Goal: Task Accomplishment & Management: Complete application form

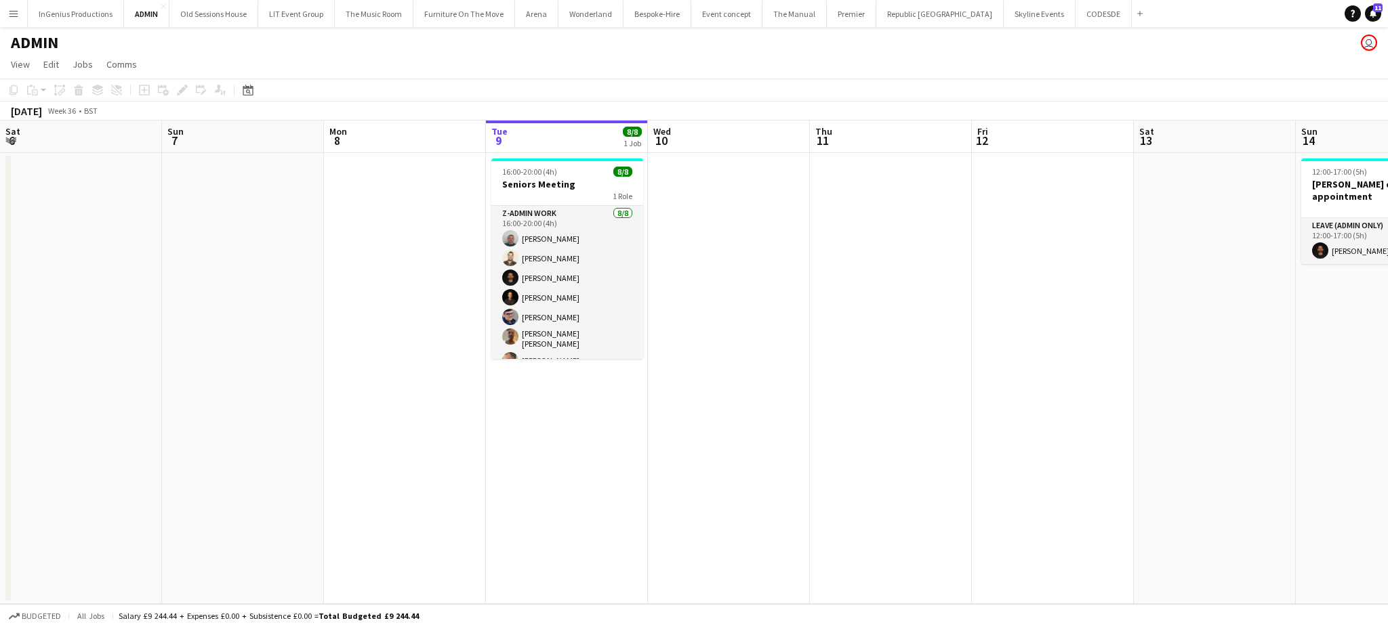
scroll to position [30, 0]
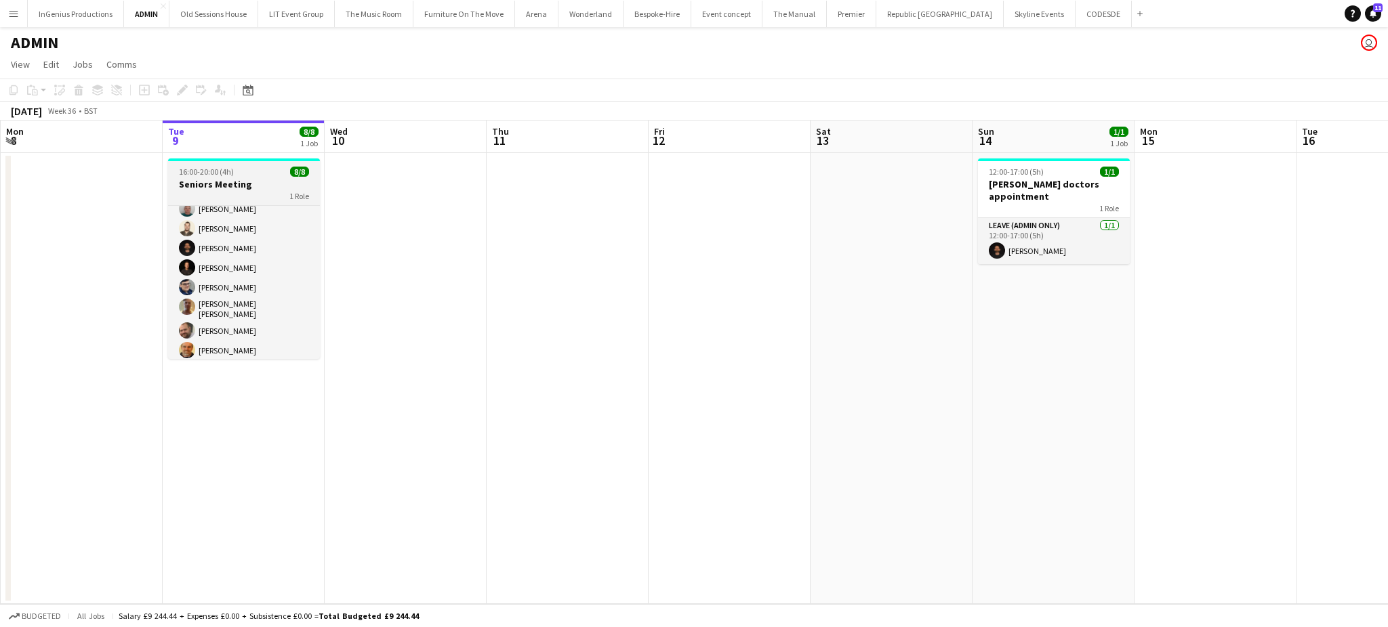
click at [226, 179] on h3 "Seniors Meeting" at bounding box center [244, 184] width 152 height 12
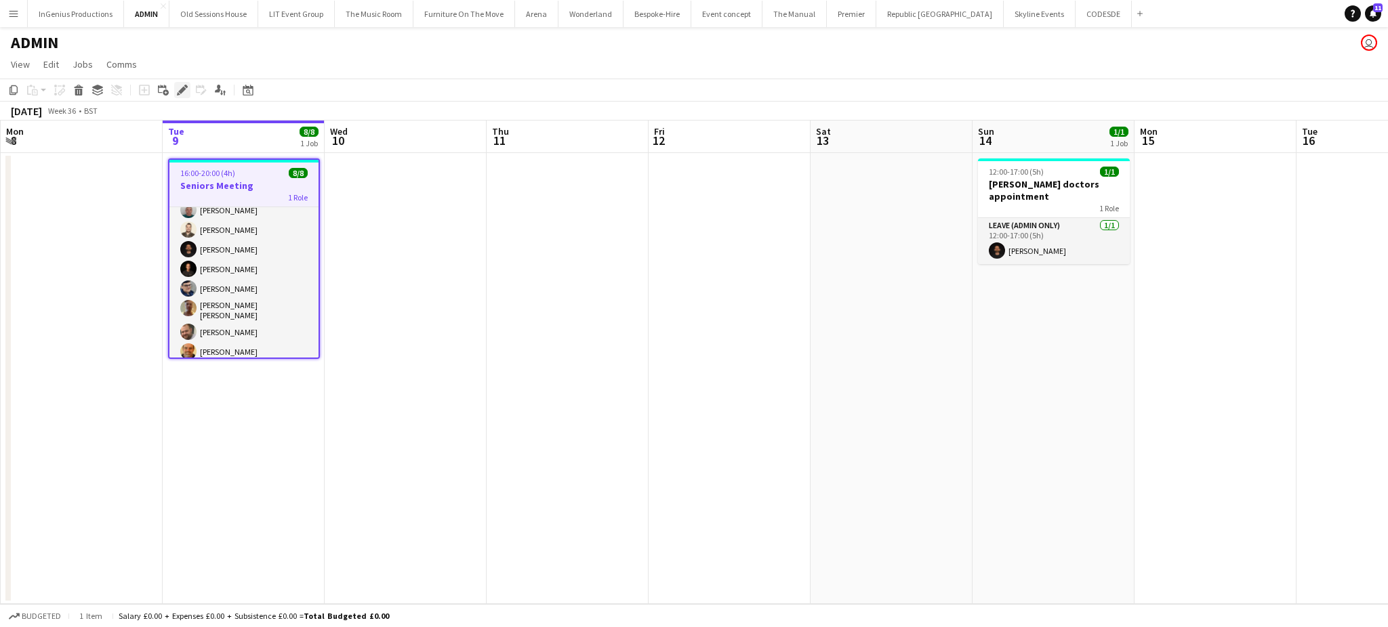
click at [180, 94] on icon "Edit" at bounding box center [182, 90] width 11 height 11
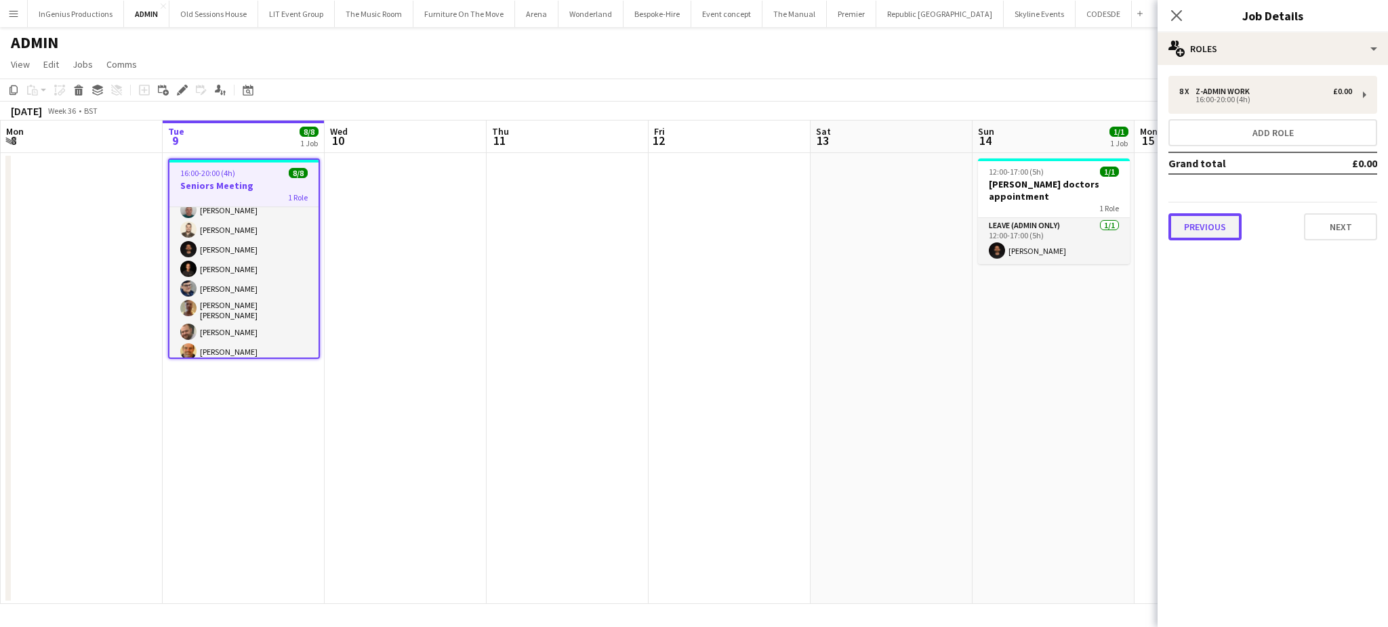
click at [1209, 227] on button "Previous" at bounding box center [1204, 226] width 73 height 27
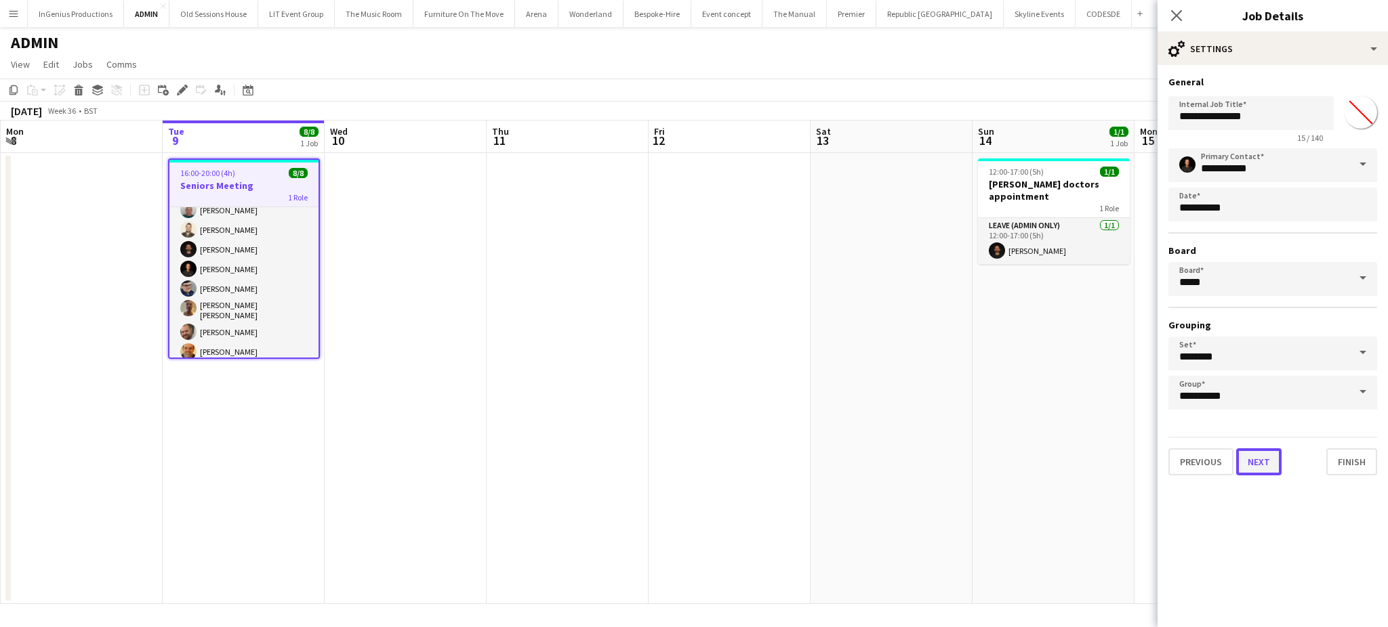
click at [1248, 463] on button "Next" at bounding box center [1258, 462] width 45 height 27
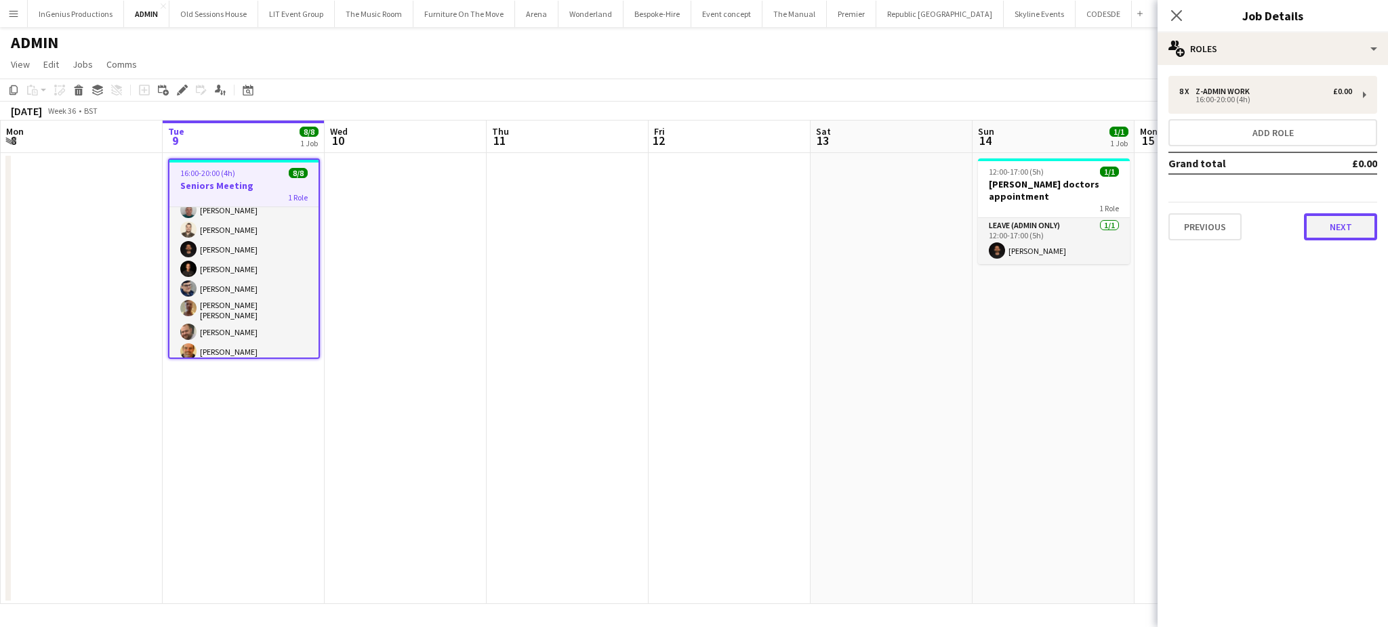
click at [1341, 220] on button "Next" at bounding box center [1340, 226] width 73 height 27
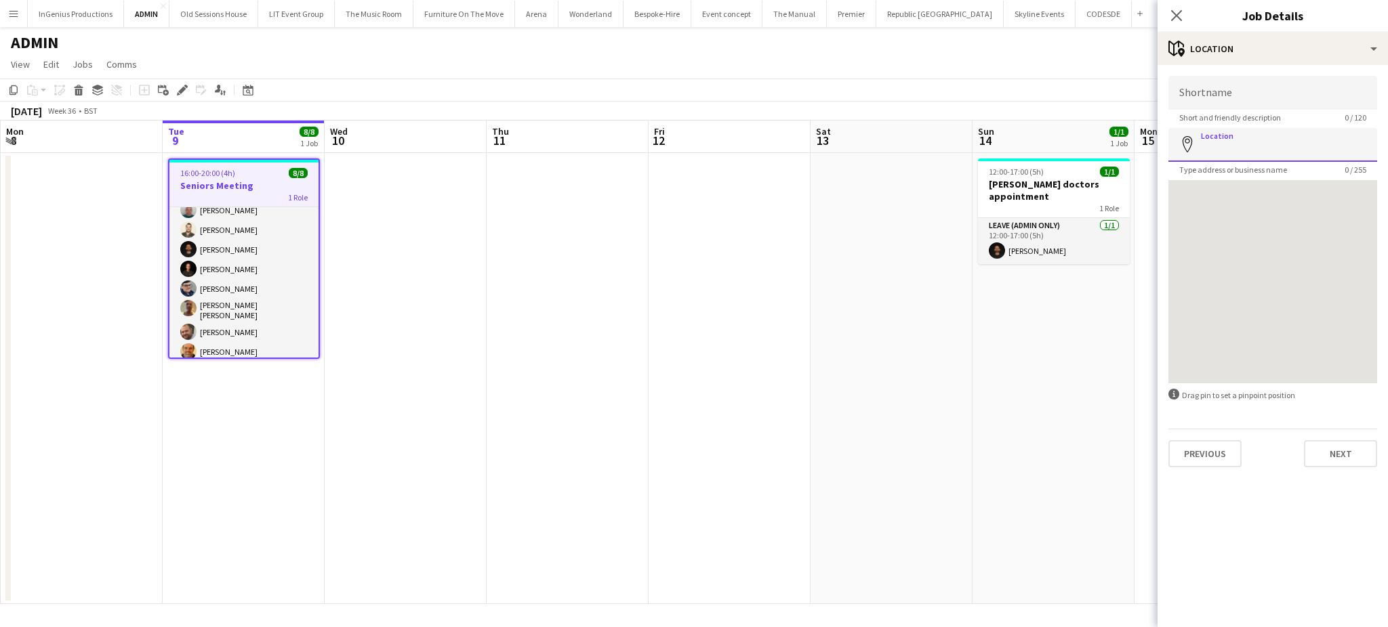
click at [1283, 150] on input "Location" at bounding box center [1272, 145] width 209 height 34
type input "**********"
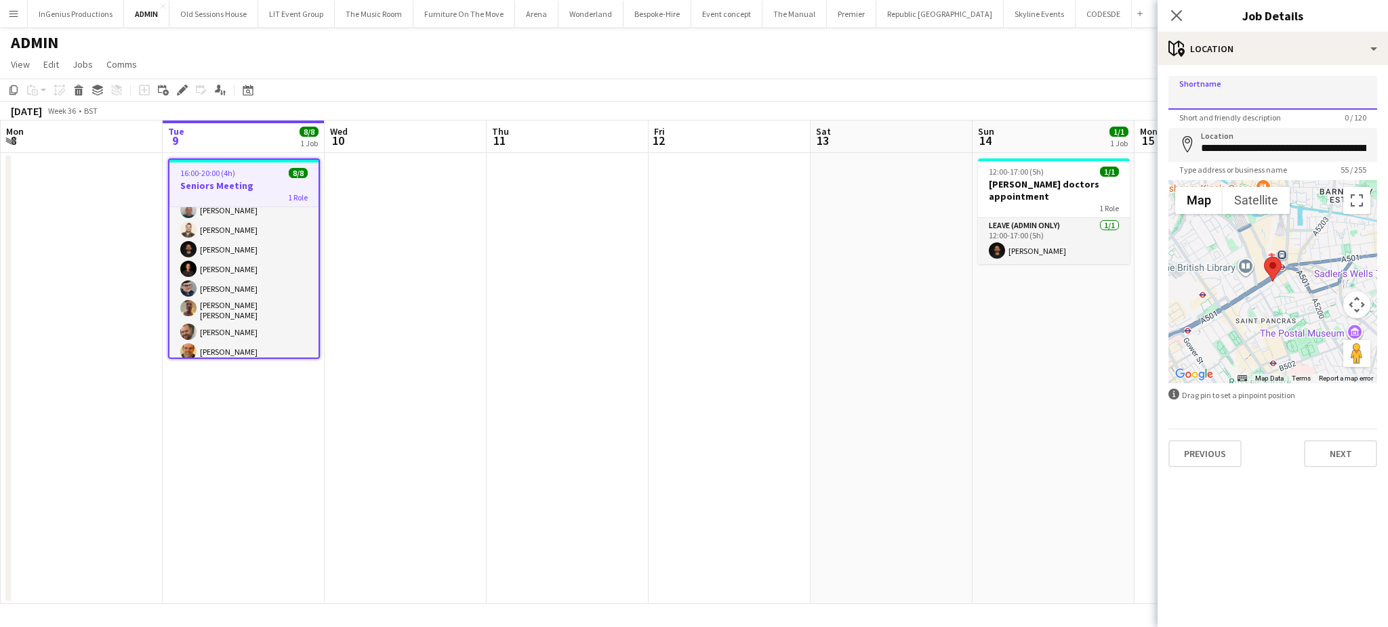
click at [1281, 91] on input "Shortname" at bounding box center [1272, 93] width 209 height 34
type input "*"
type input "**********"
click at [1331, 459] on button "Next" at bounding box center [1340, 453] width 73 height 27
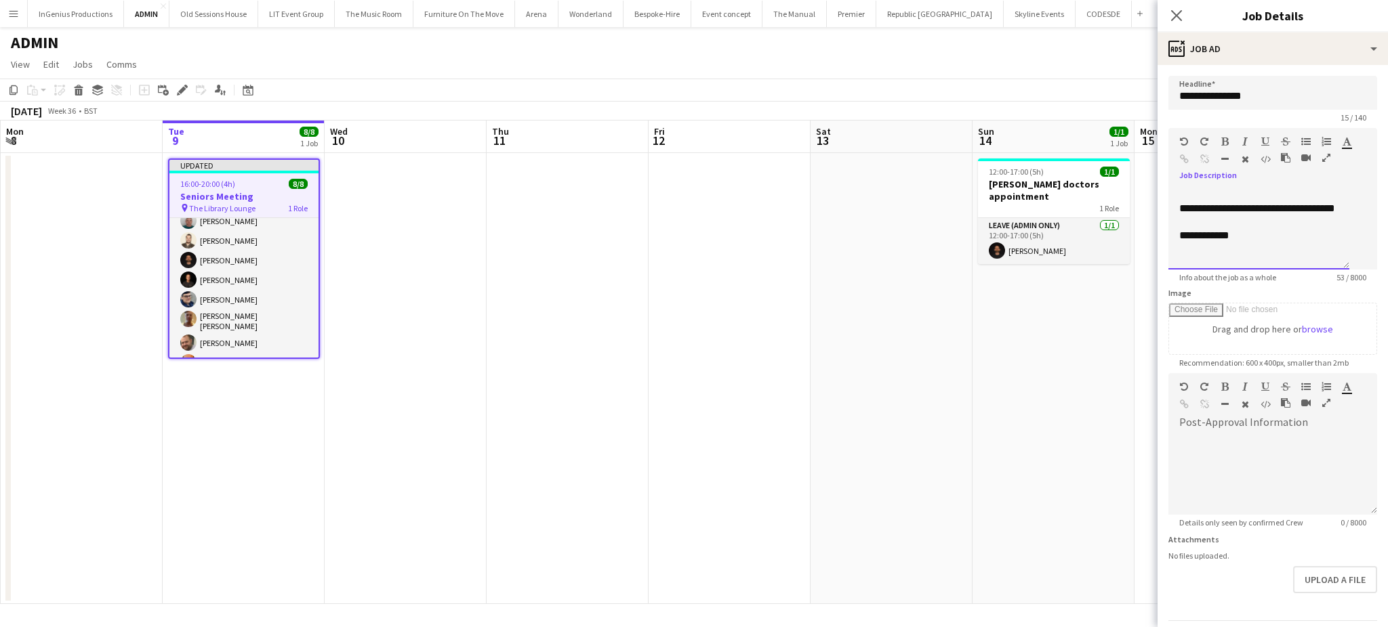
click at [1266, 258] on div "**********" at bounding box center [1258, 228] width 181 height 81
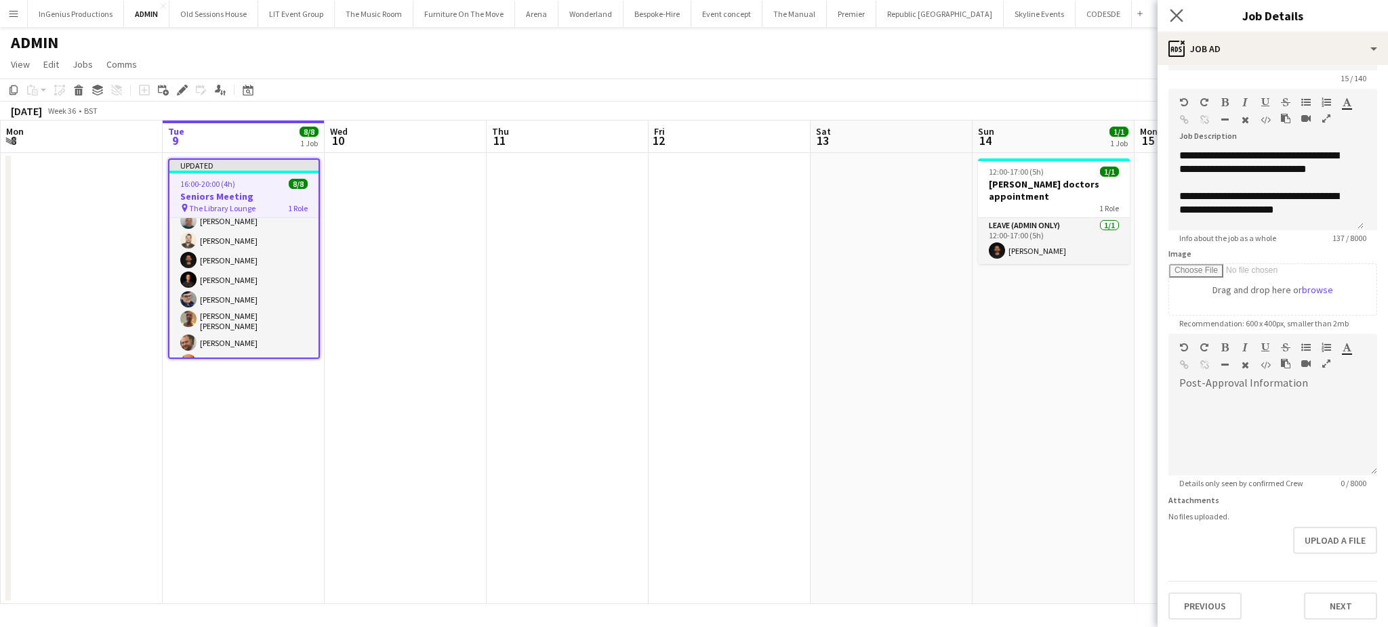
click at [1178, 7] on app-icon "Close pop-in" at bounding box center [1177, 16] width 20 height 20
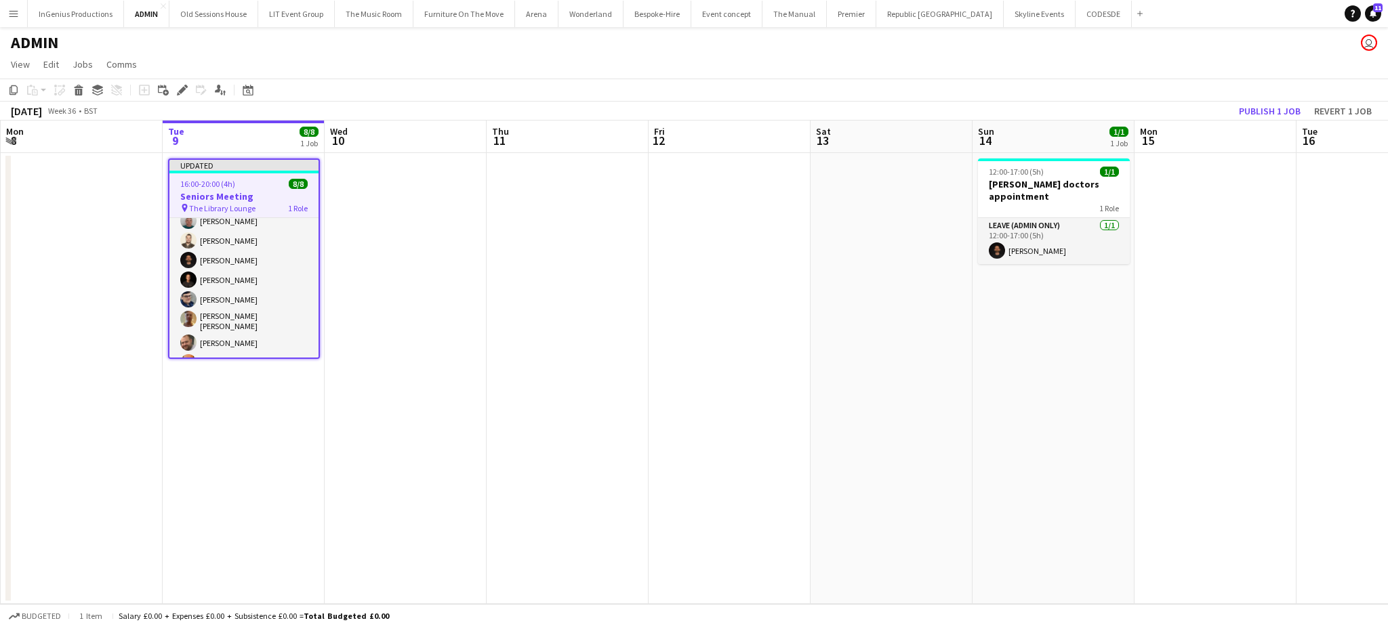
click at [1211, 51] on div "ADMIN user" at bounding box center [694, 40] width 1388 height 26
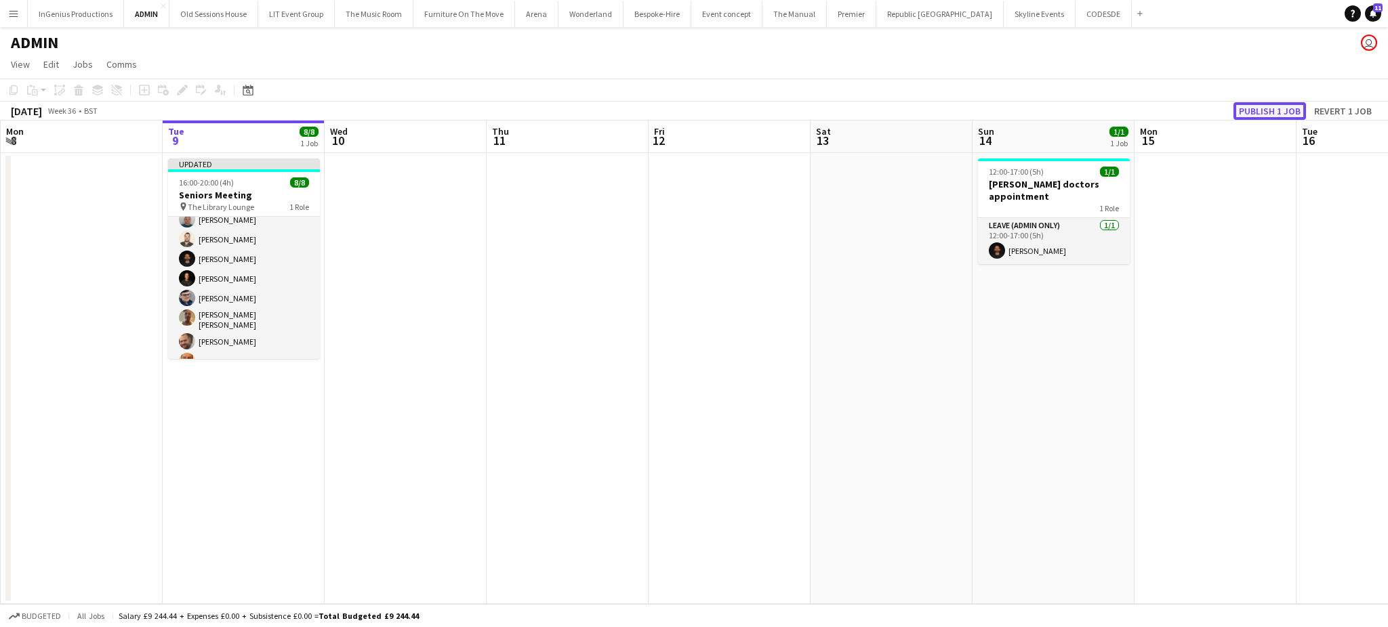
click at [1256, 113] on button "Publish 1 job" at bounding box center [1269, 111] width 73 height 18
